Goal: Information Seeking & Learning: Find specific page/section

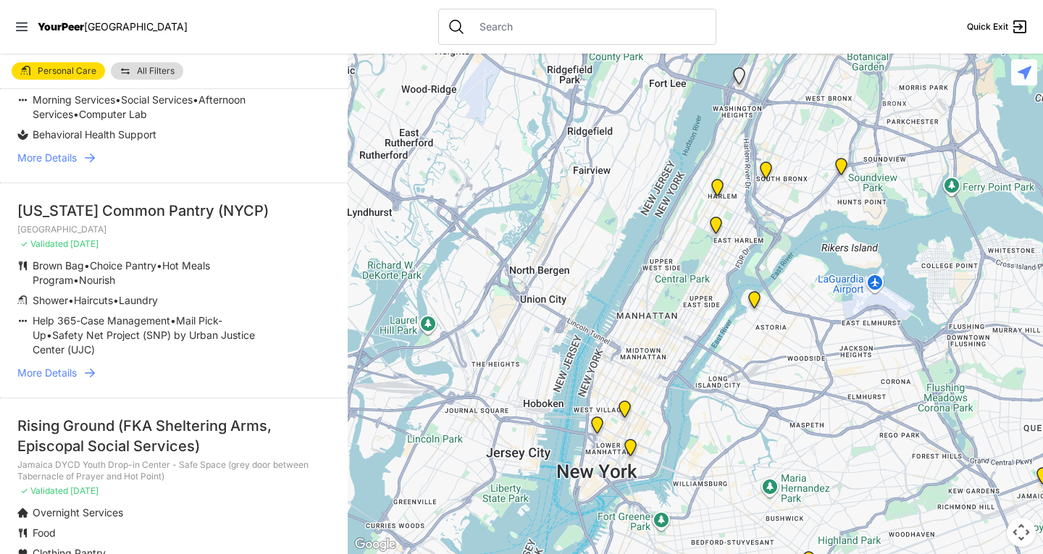
scroll to position [145, 0]
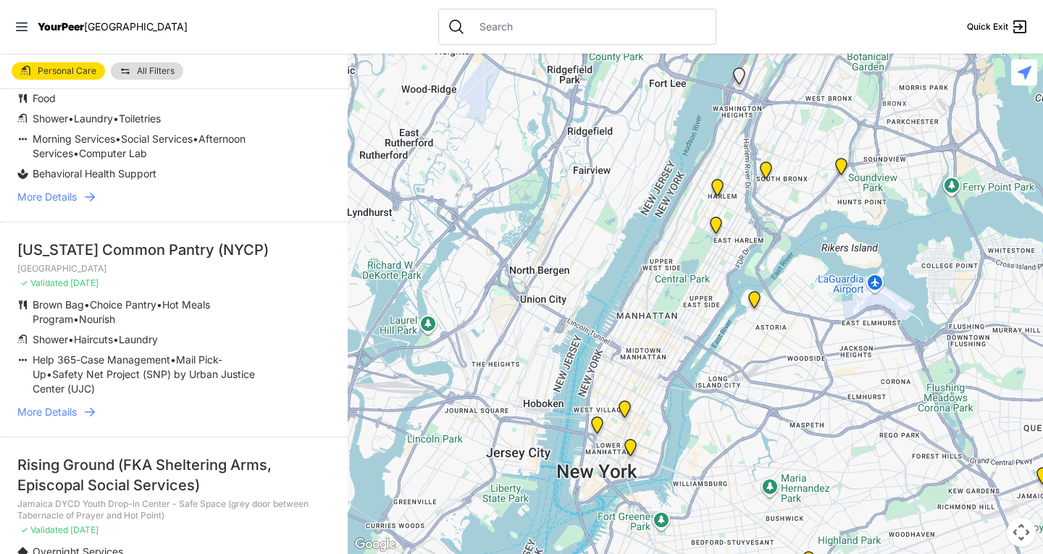
click at [78, 411] on link "More Details" at bounding box center [173, 412] width 313 height 14
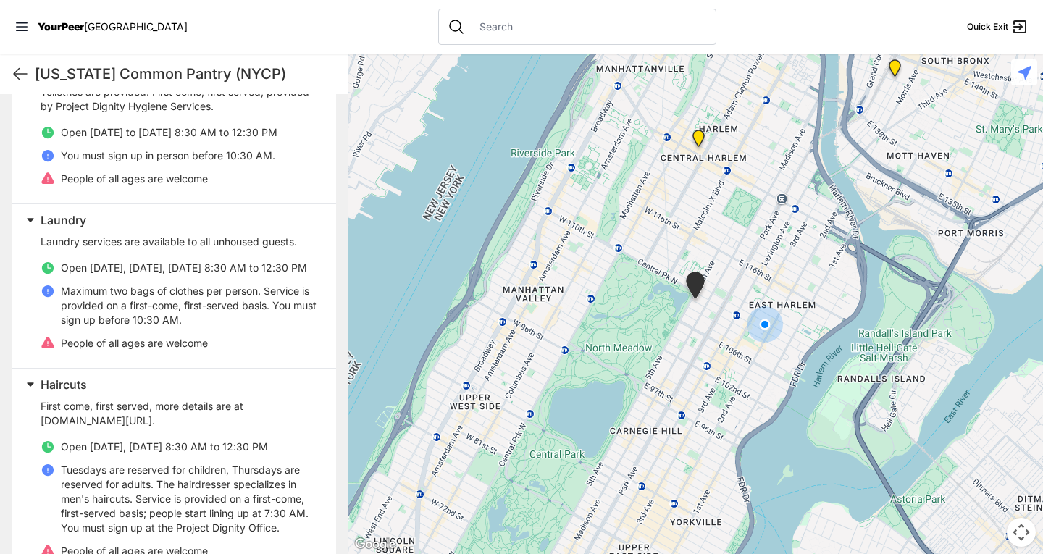
scroll to position [507, 0]
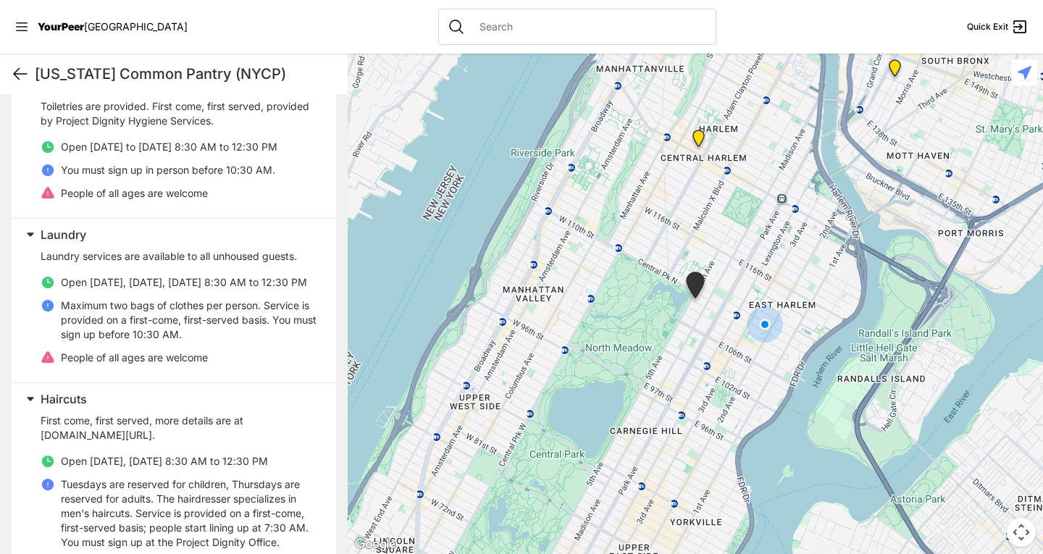
click at [22, 72] on icon at bounding box center [20, 73] width 17 height 17
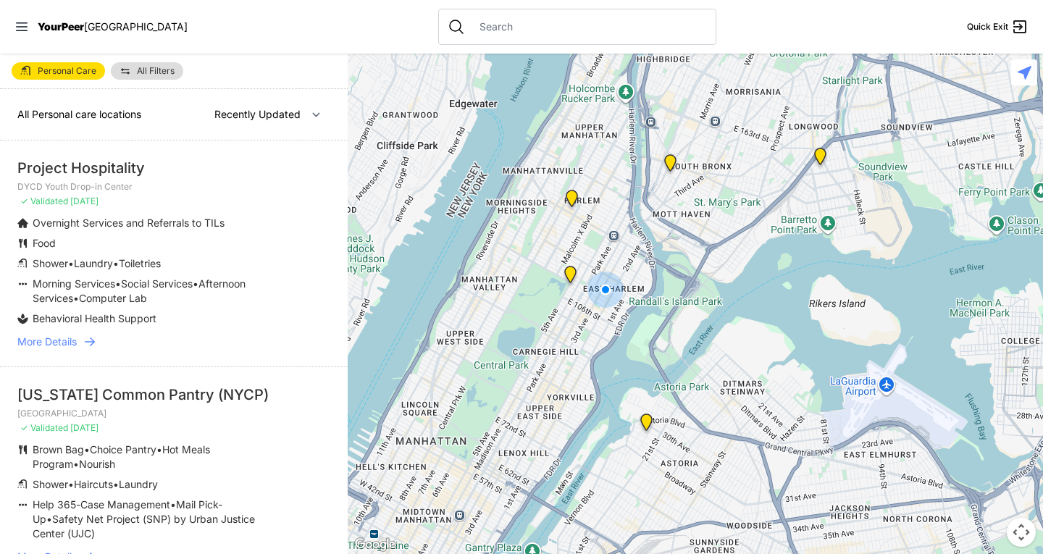
select select "nearby"
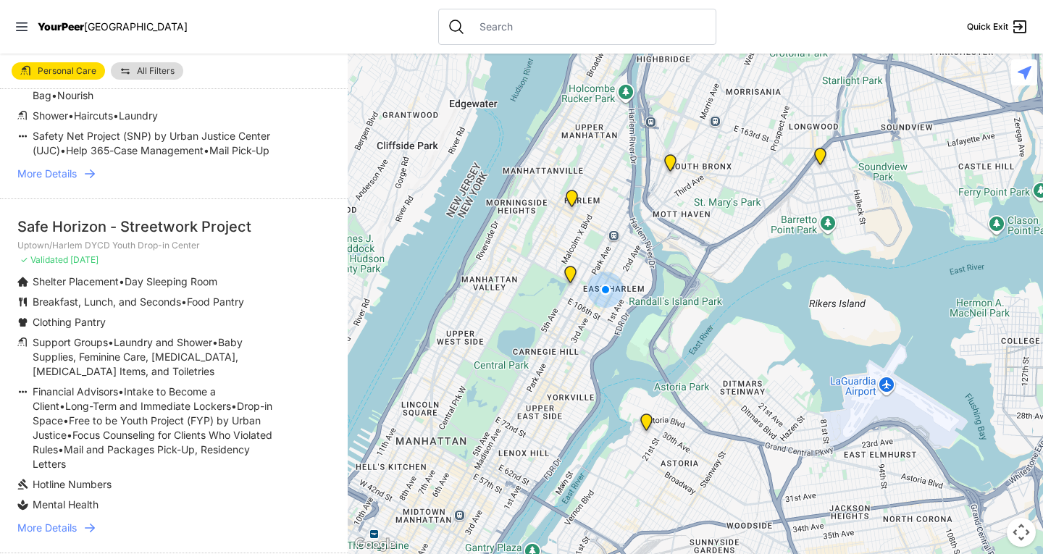
scroll to position [217, 0]
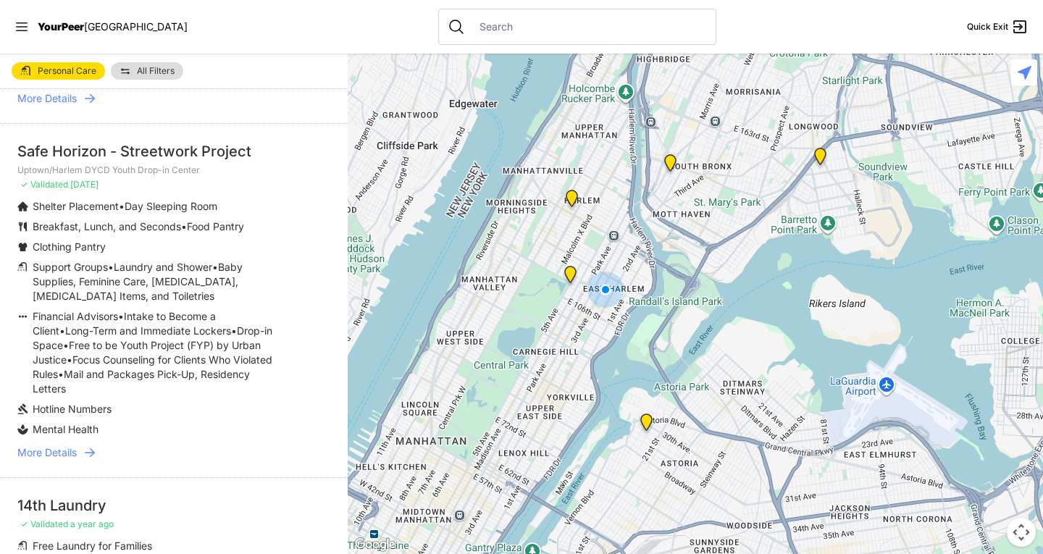
click at [70, 460] on span "More Details" at bounding box center [46, 453] width 59 height 14
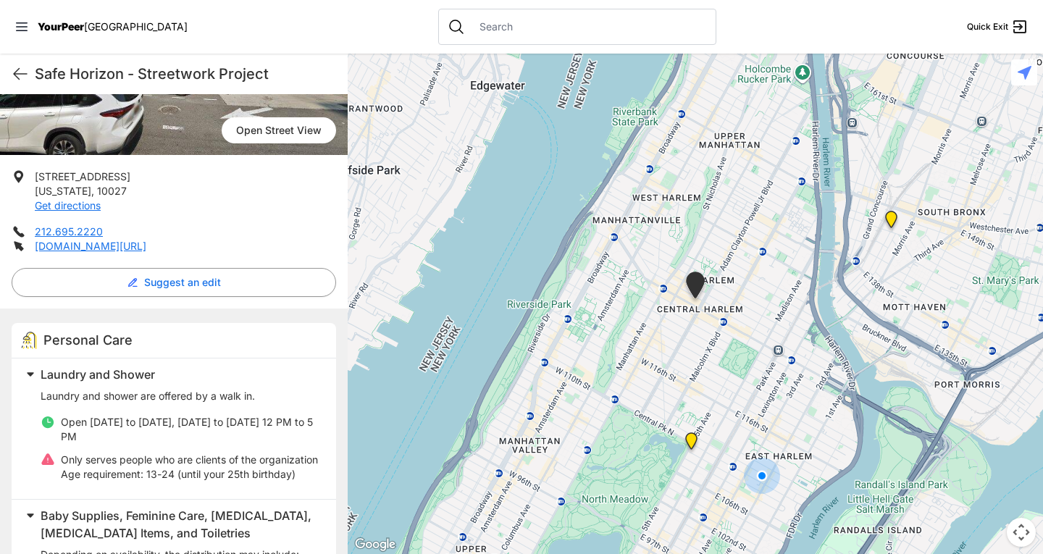
scroll to position [290, 0]
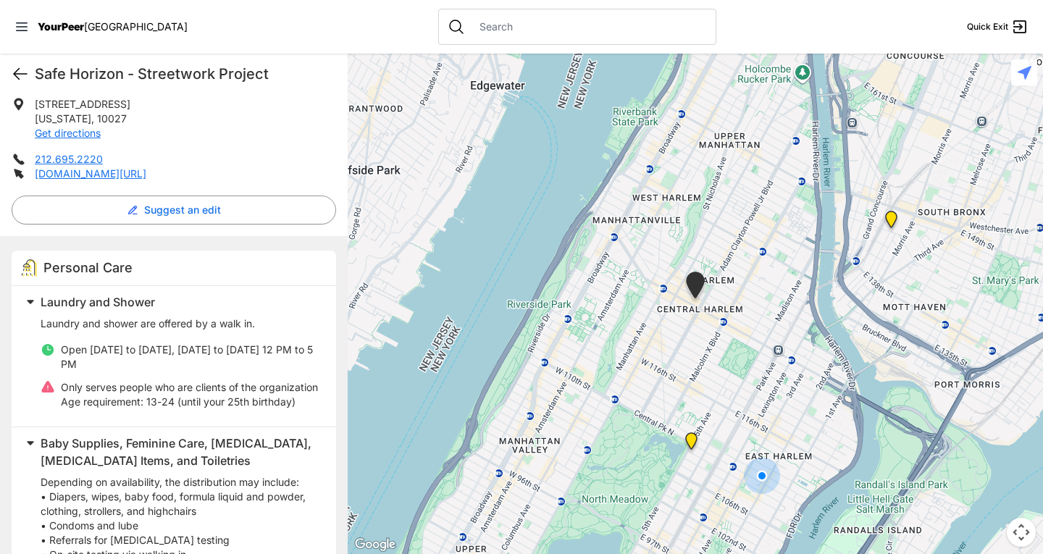
click at [20, 76] on icon at bounding box center [20, 73] width 17 height 17
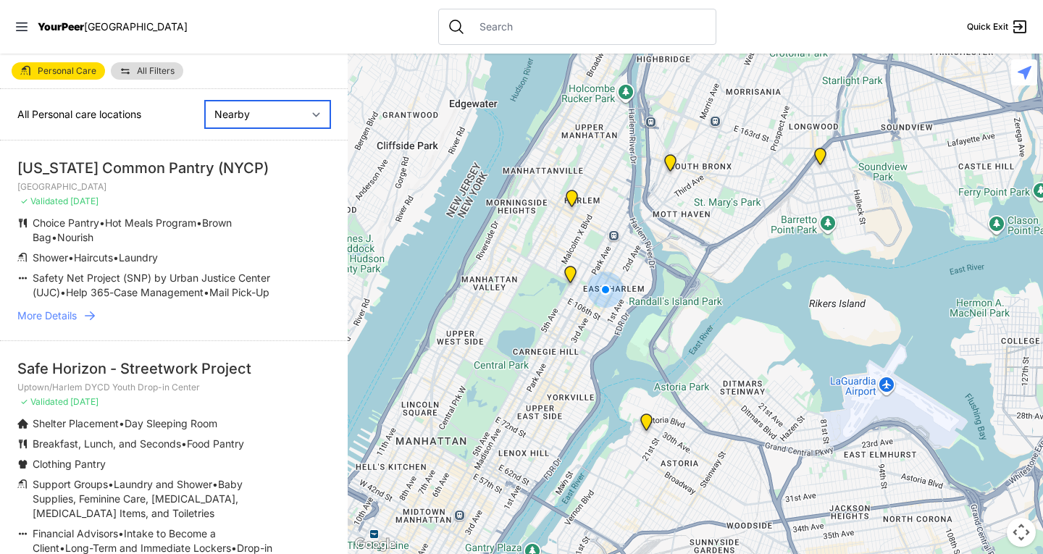
click at [219, 110] on select "Nearby Recently Updated Most Services" at bounding box center [267, 115] width 125 height 28
click at [177, 98] on div "All Personal care locations Nearby Recently Updated Most Services" at bounding box center [174, 114] width 348 height 51
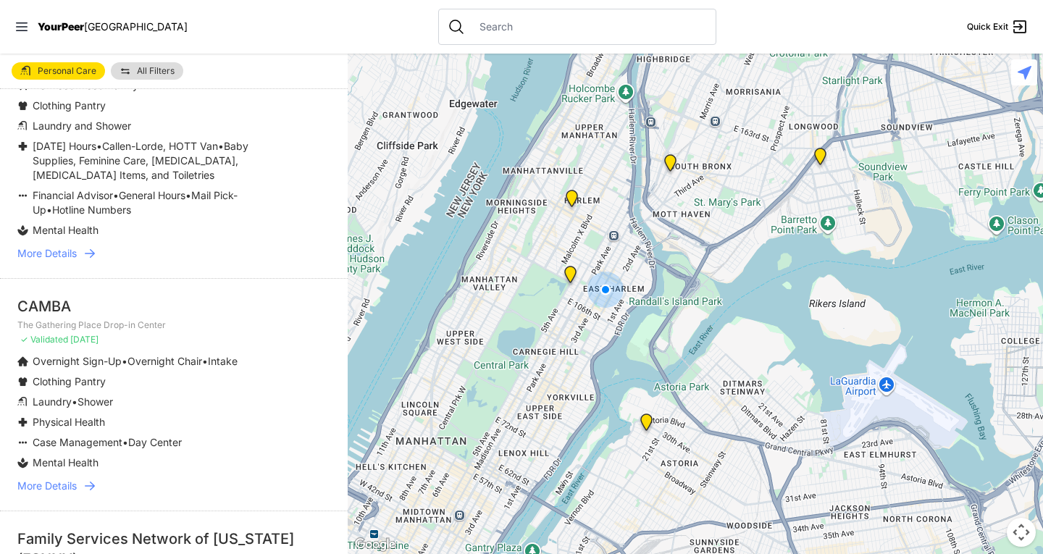
scroll to position [1811, 0]
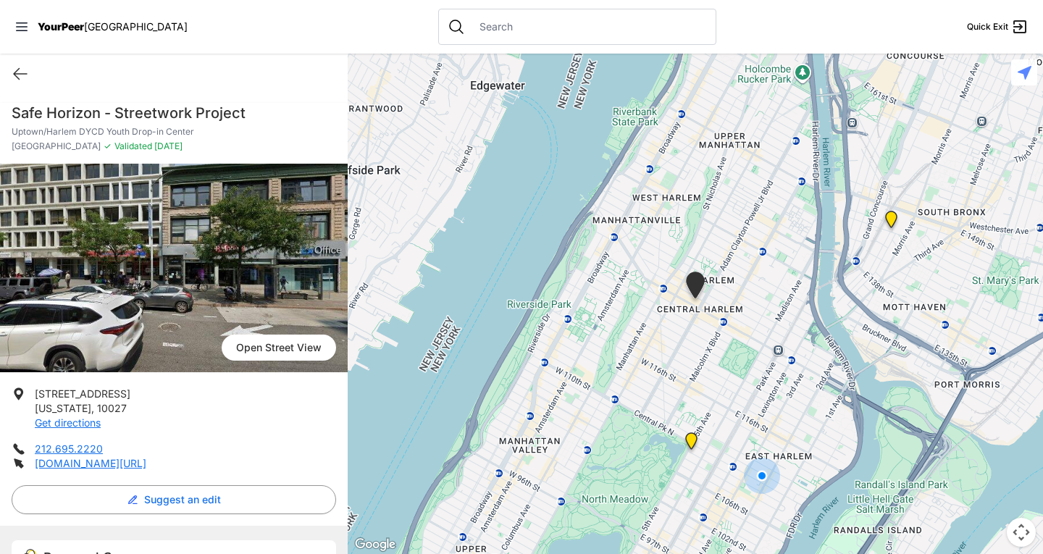
click at [12, 85] on div "Quick Exit" at bounding box center [174, 74] width 348 height 41
click at [16, 75] on icon at bounding box center [20, 73] width 17 height 17
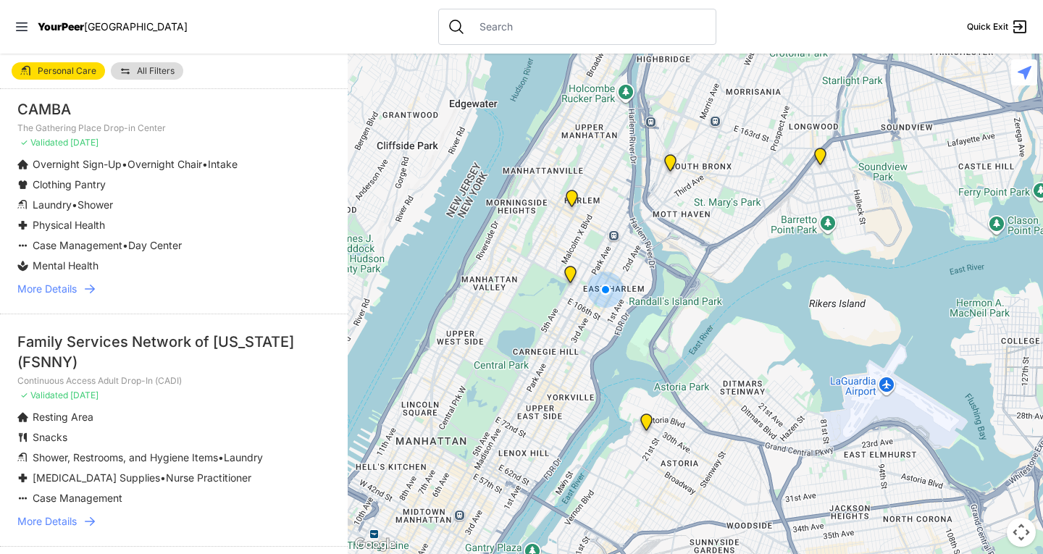
scroll to position [2318, 0]
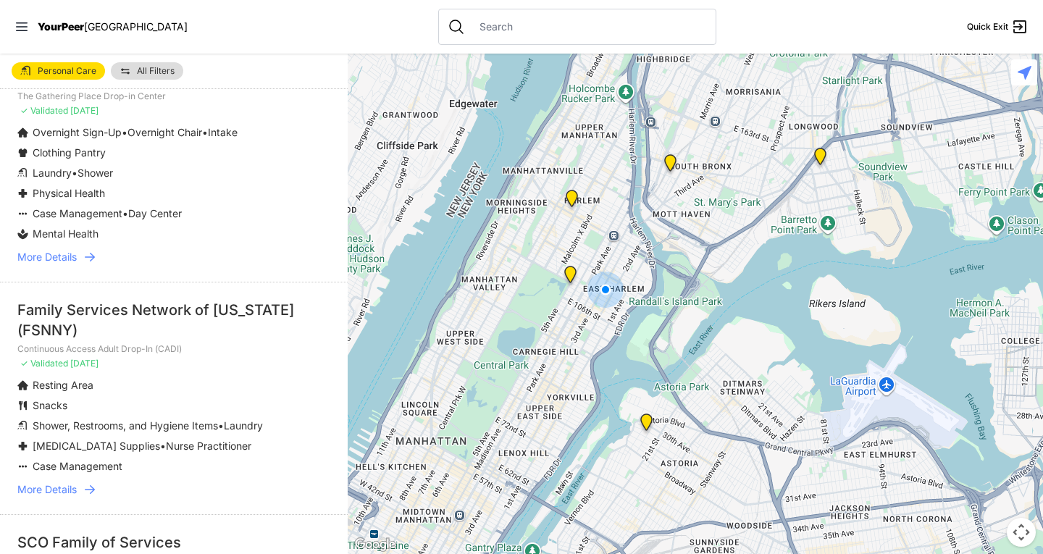
click at [572, 275] on img "Manhattan" at bounding box center [570, 277] width 18 height 23
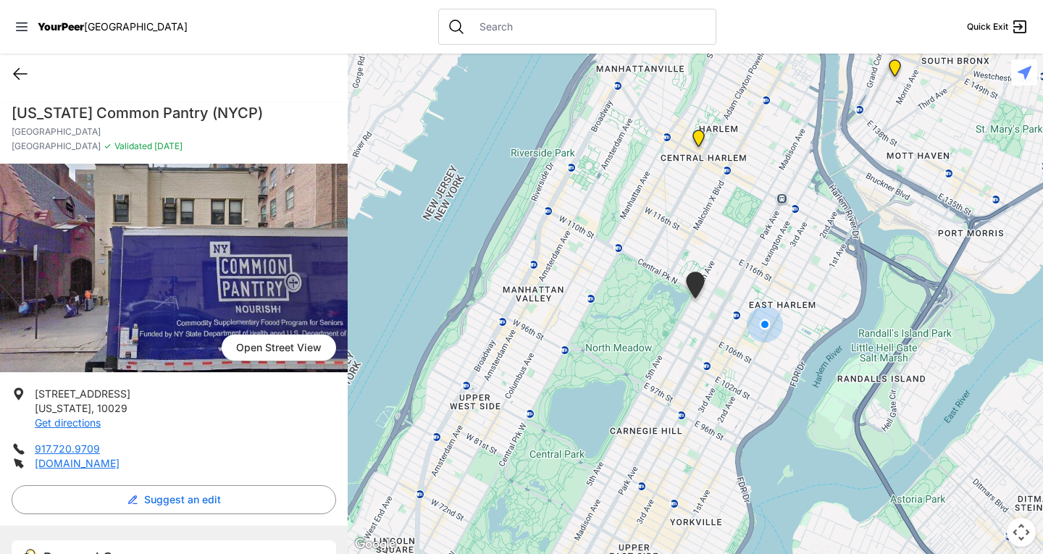
click at [24, 72] on icon at bounding box center [20, 73] width 17 height 17
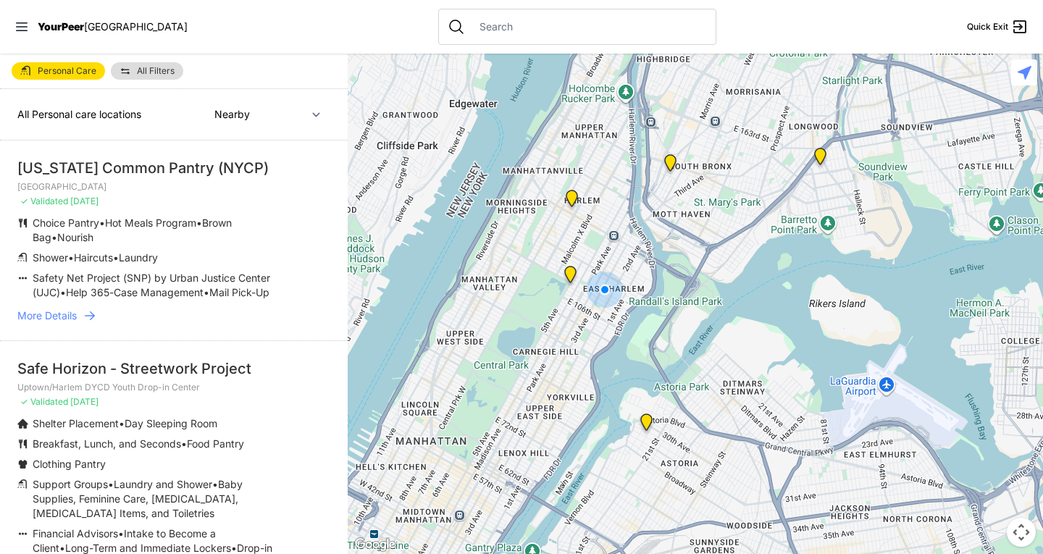
click at [647, 420] on img at bounding box center [646, 425] width 18 height 23
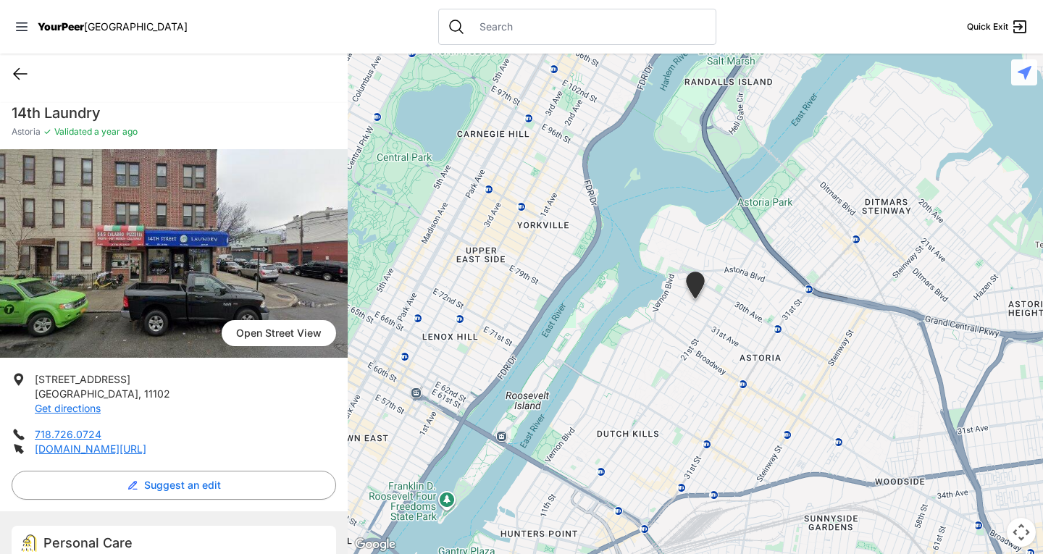
click at [22, 73] on icon at bounding box center [20, 73] width 17 height 17
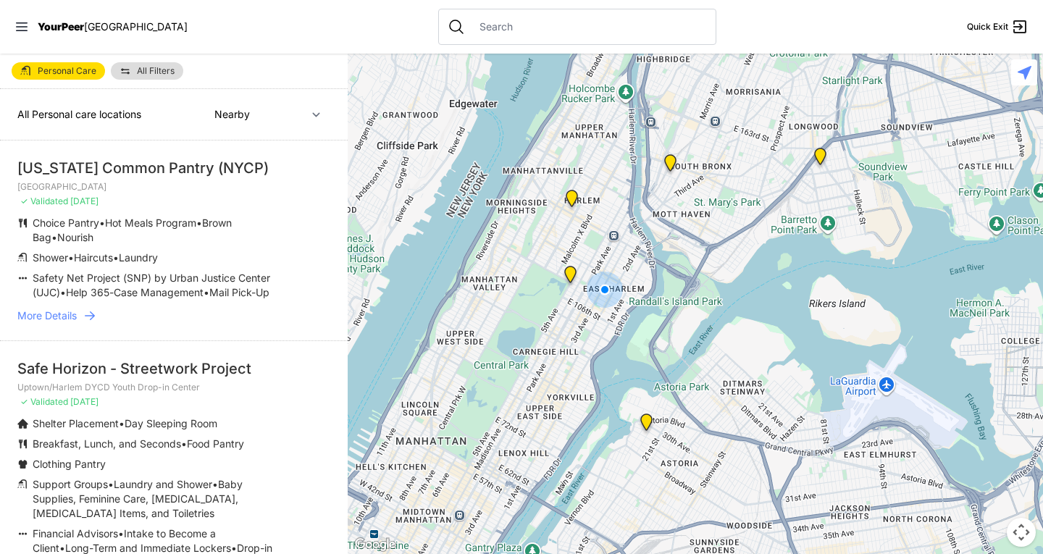
click at [51, 323] on span "More Details" at bounding box center [46, 316] width 59 height 14
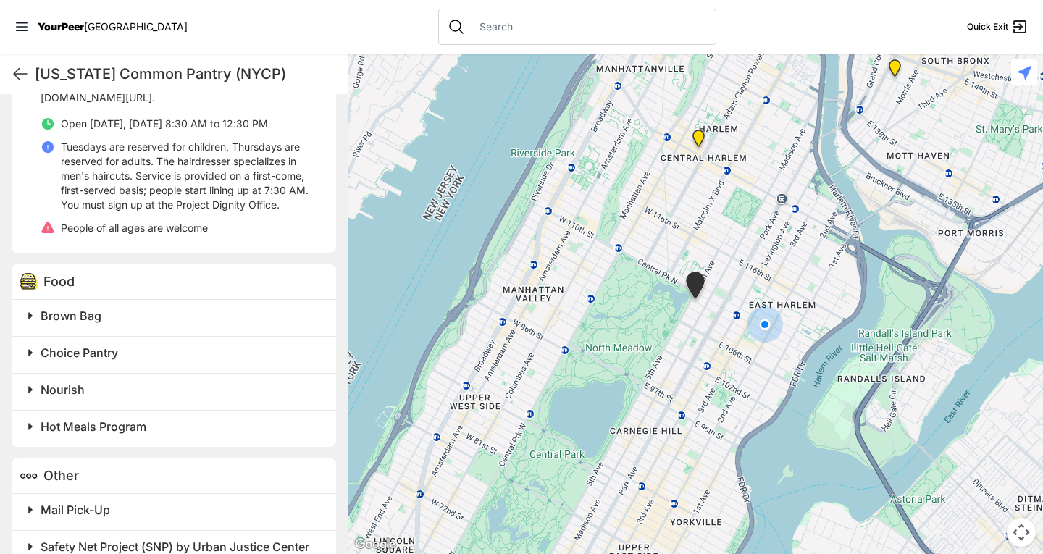
scroll to position [941, 0]
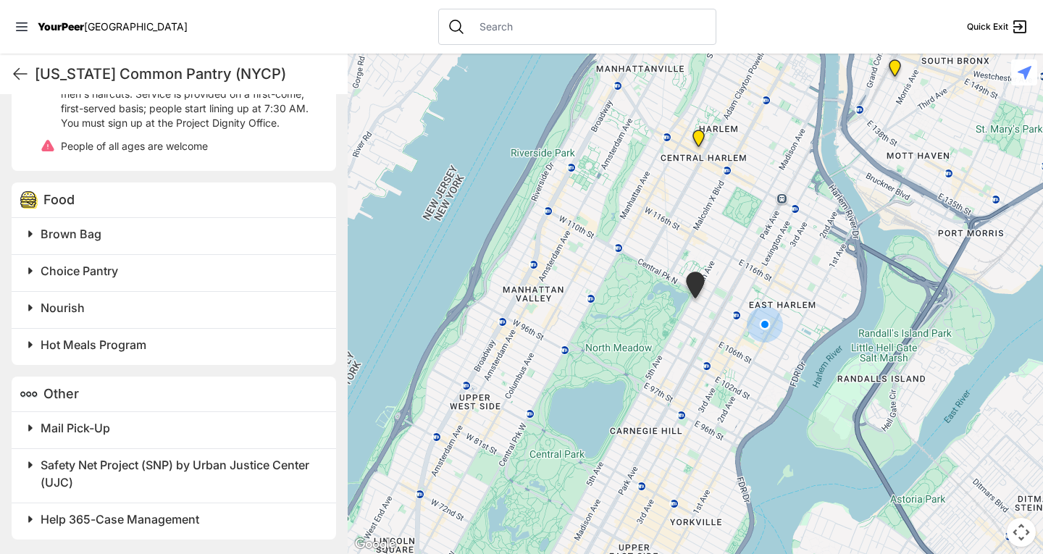
click at [29, 277] on span at bounding box center [211, 271] width 382 height 20
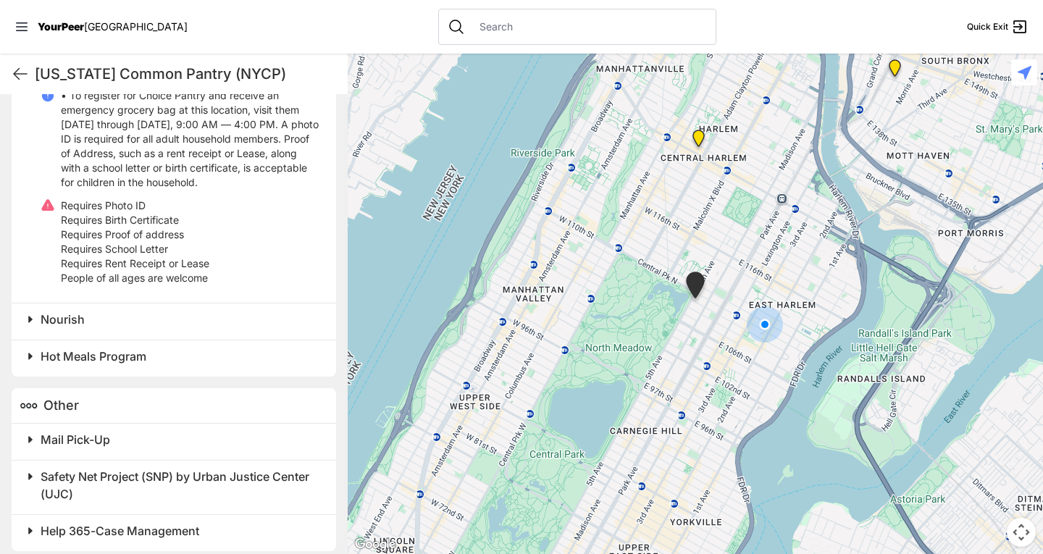
scroll to position [1271, 0]
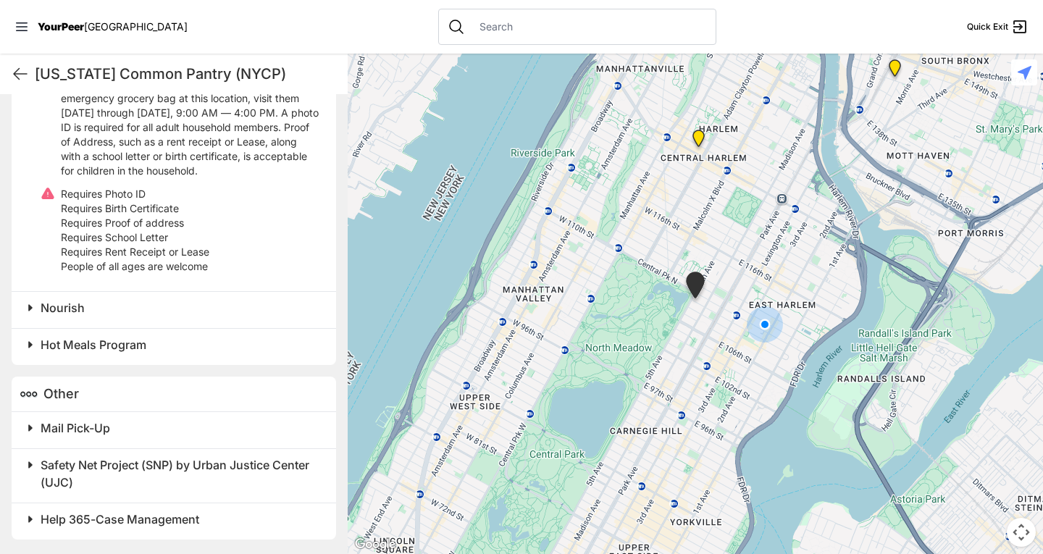
click at [107, 345] on span "Hot Meals Program" at bounding box center [94, 345] width 106 height 14
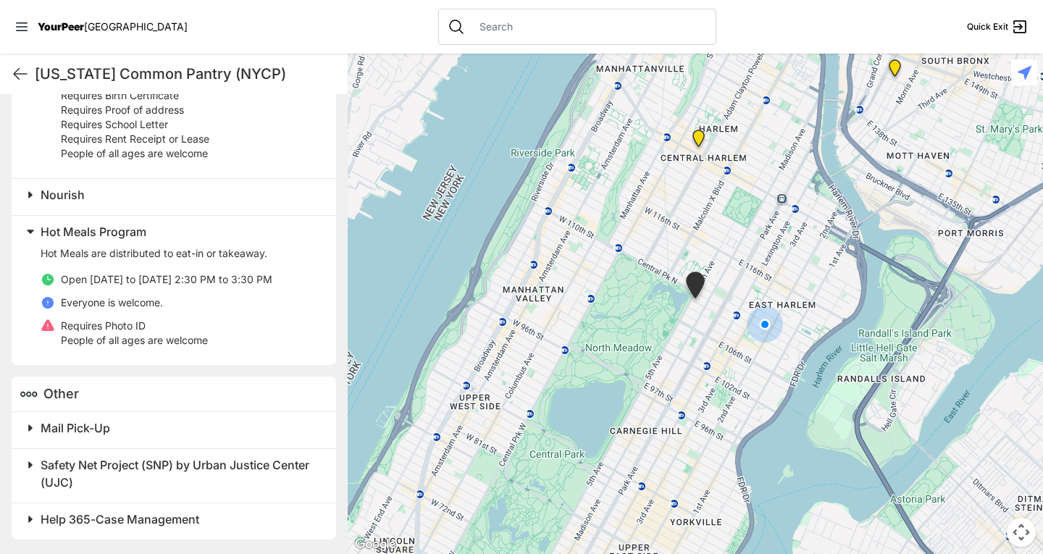
scroll to position [1384, 0]
click at [83, 439] on div "Mail Pick-Up" at bounding box center [174, 430] width 325 height 36
click at [77, 427] on span "Mail Pick-Up" at bounding box center [76, 428] width 70 height 14
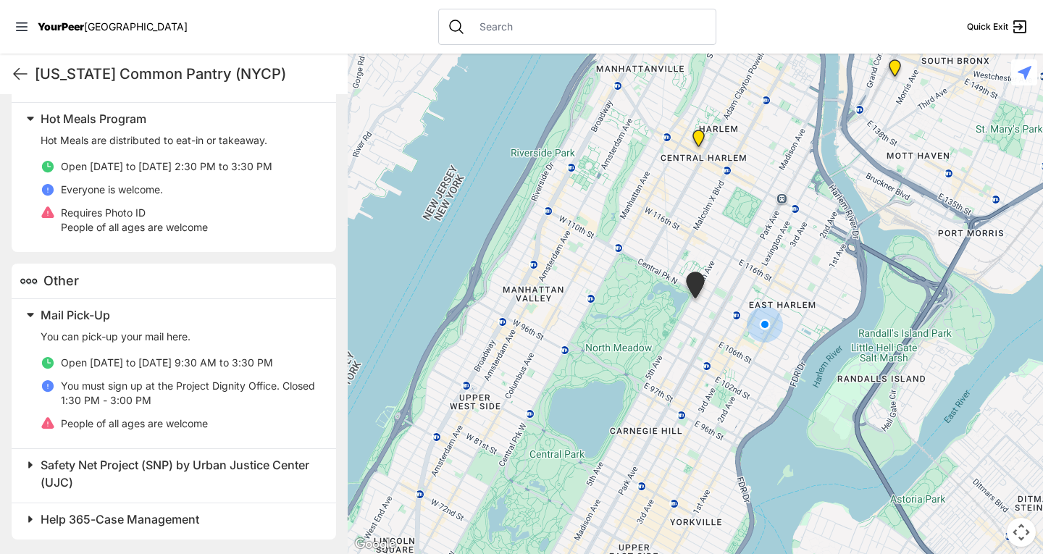
scroll to position [1497, 0]
click at [88, 315] on span "Mail Pick-Up" at bounding box center [76, 315] width 70 height 14
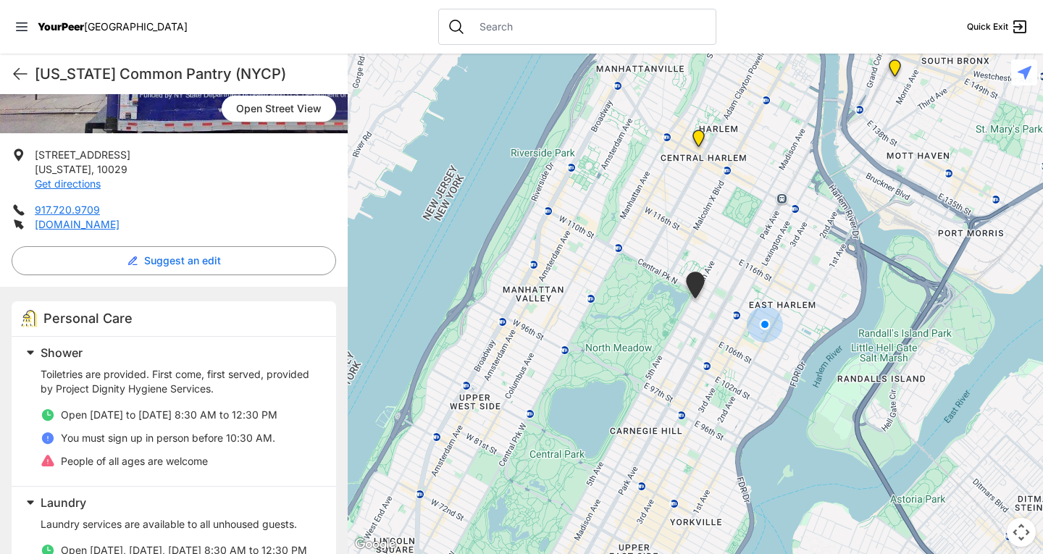
scroll to position [225, 0]
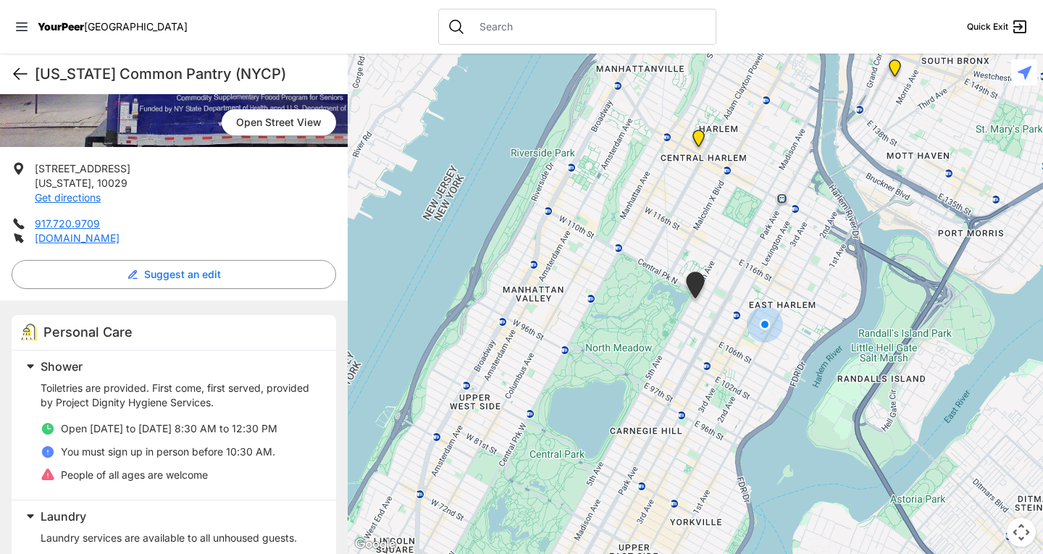
click at [13, 67] on icon at bounding box center [20, 73] width 17 height 17
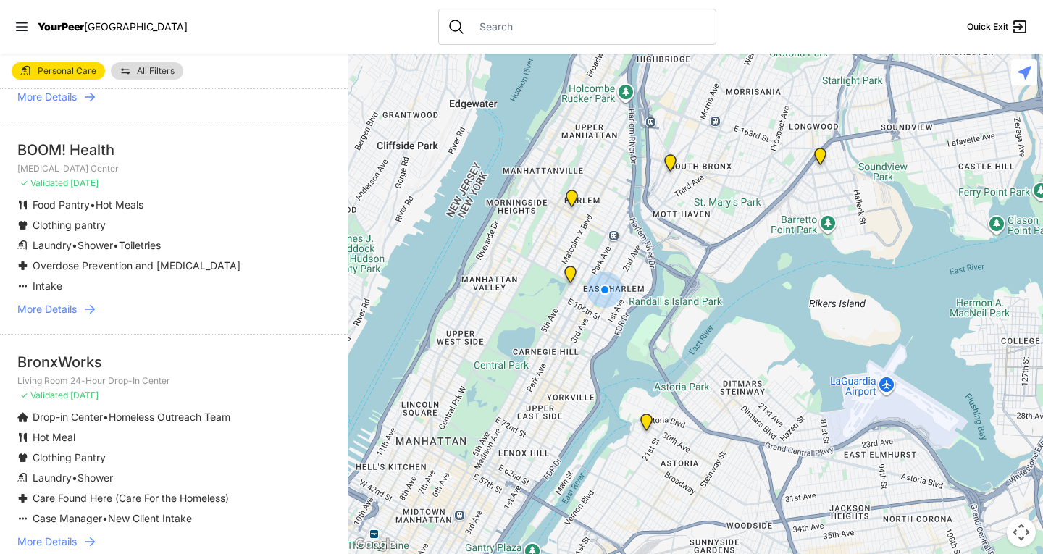
scroll to position [724, 0]
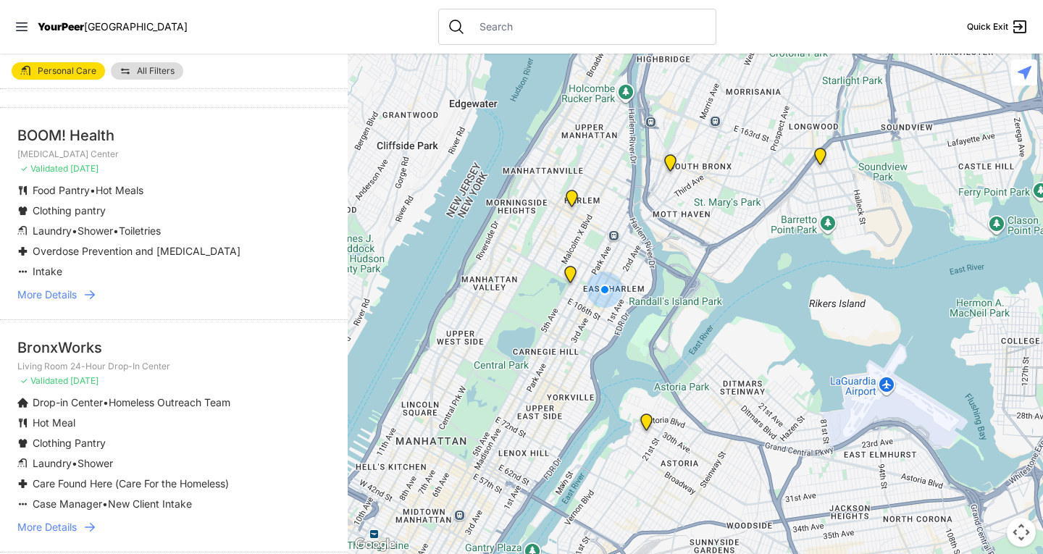
click at [66, 302] on span "More Details" at bounding box center [46, 295] width 59 height 14
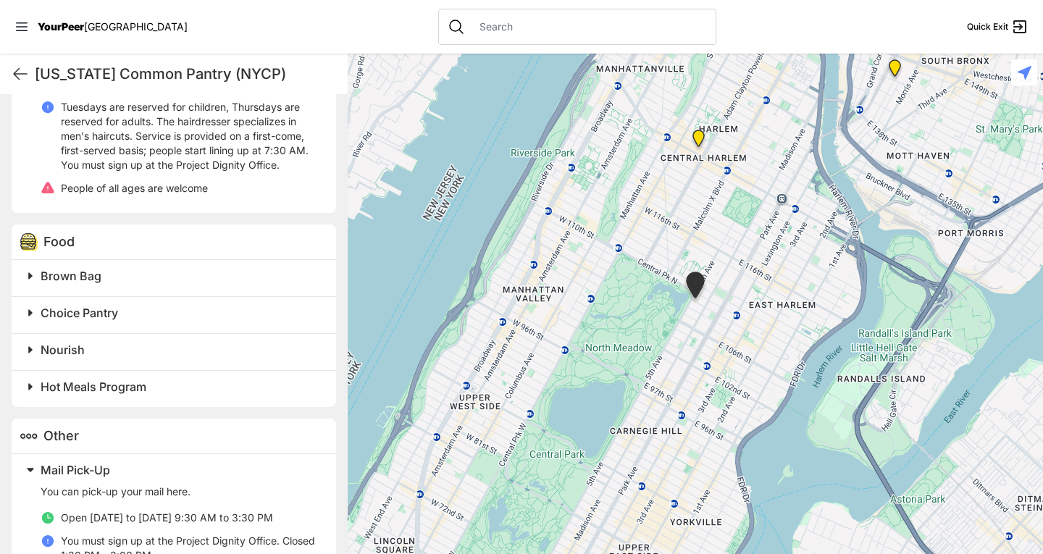
scroll to position [941, 0]
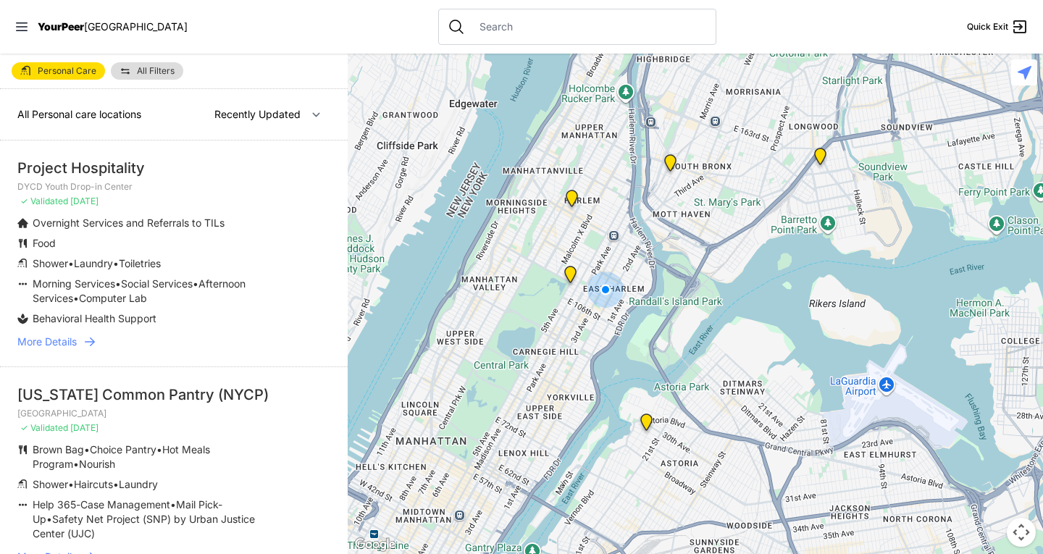
select select "nearby"
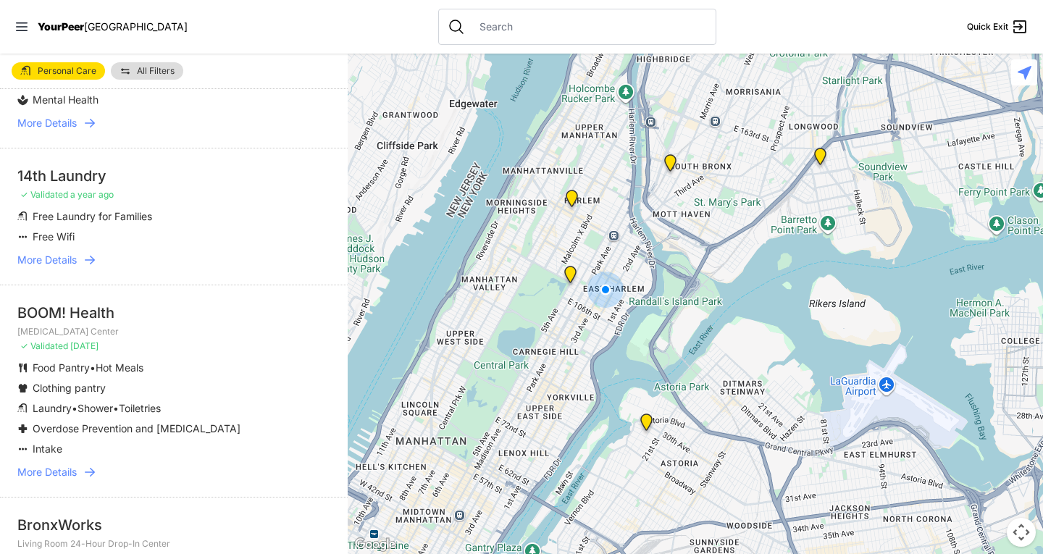
scroll to position [580, 0]
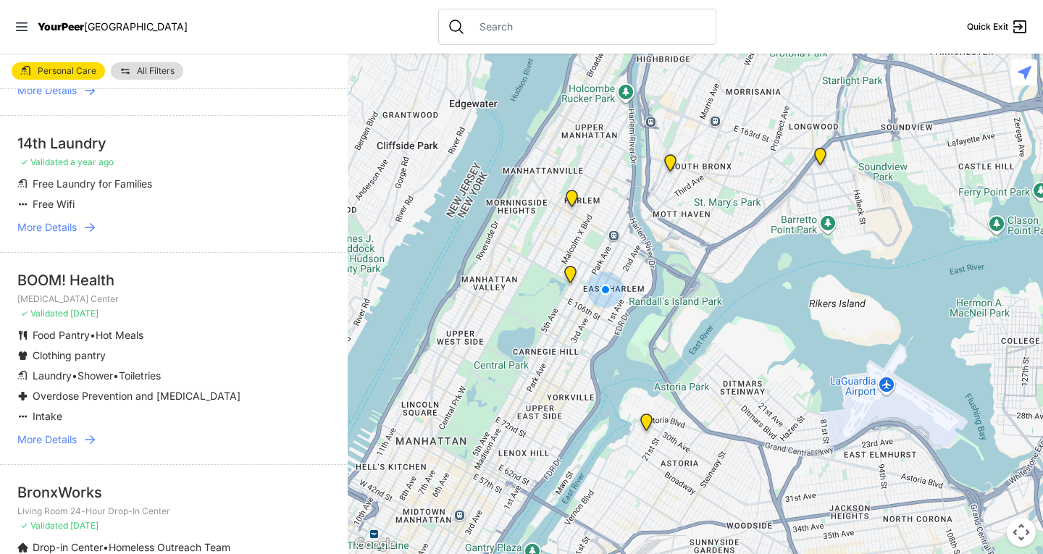
click at [571, 269] on img "Manhattan" at bounding box center [570, 277] width 18 height 23
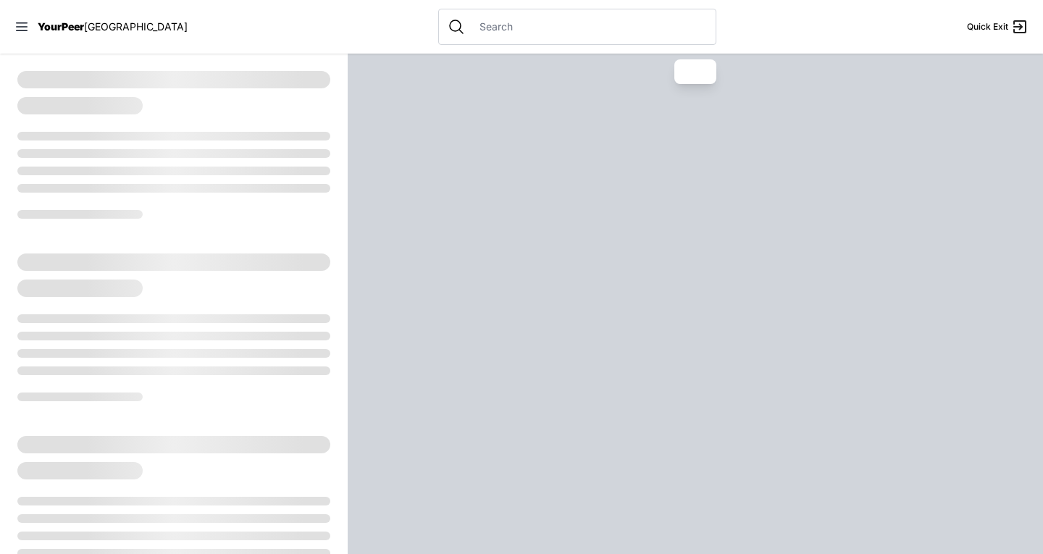
click at [571, 269] on div at bounding box center [695, 304] width 695 height 501
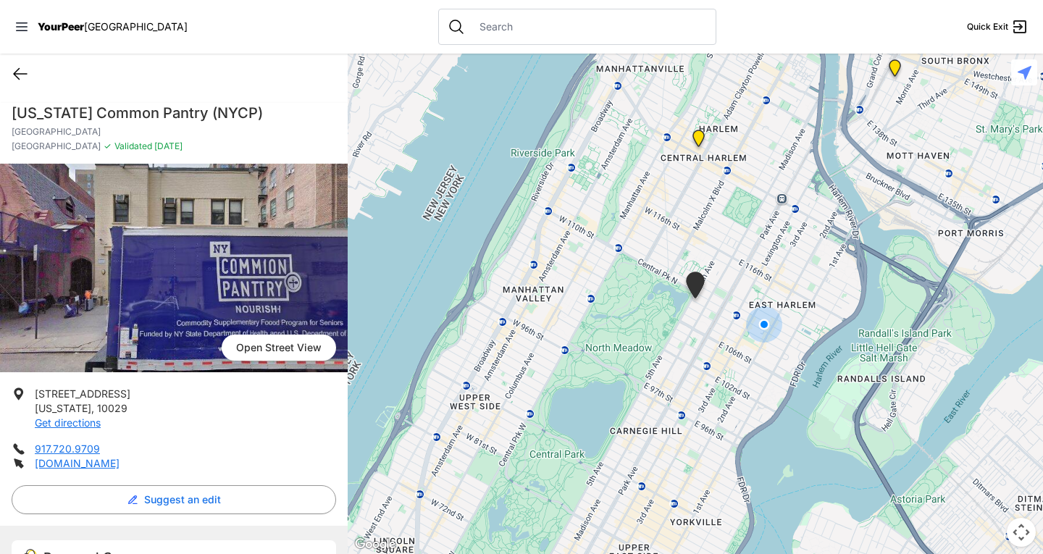
click at [20, 72] on icon at bounding box center [20, 73] width 17 height 17
